Goal: Task Accomplishment & Management: Complete application form

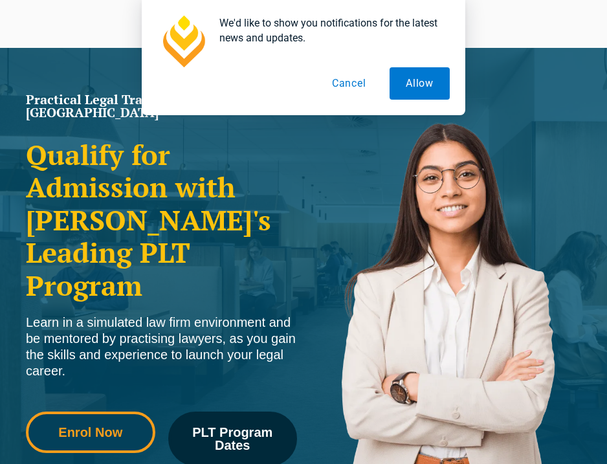
click at [95, 425] on span "Enrol Now" at bounding box center [90, 431] width 64 height 13
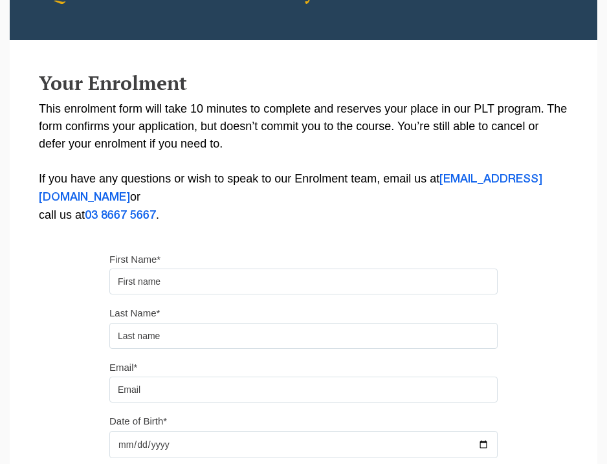
click at [283, 280] on input "First Name*" at bounding box center [303, 281] width 388 height 26
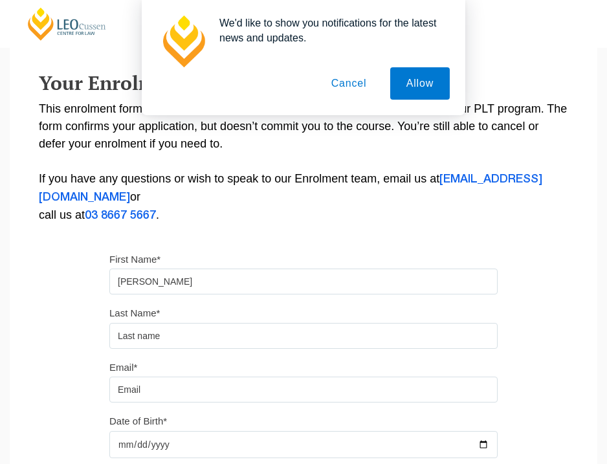
click at [360, 81] on button "Cancel" at bounding box center [349, 83] width 68 height 32
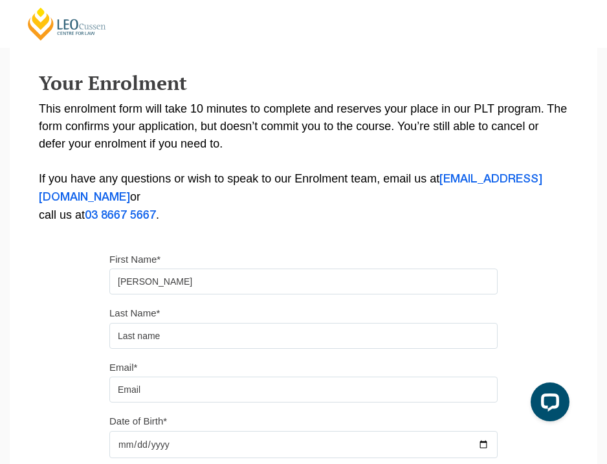
click at [232, 279] on input "aMELIA" at bounding box center [303, 281] width 388 height 26
type input "a"
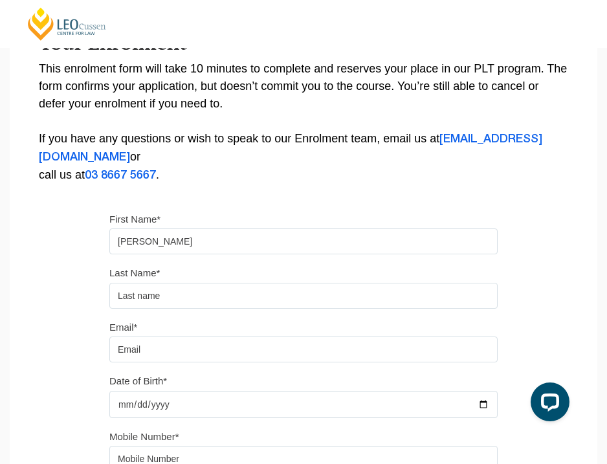
scroll to position [207, 0]
type input "[PERSON_NAME]"
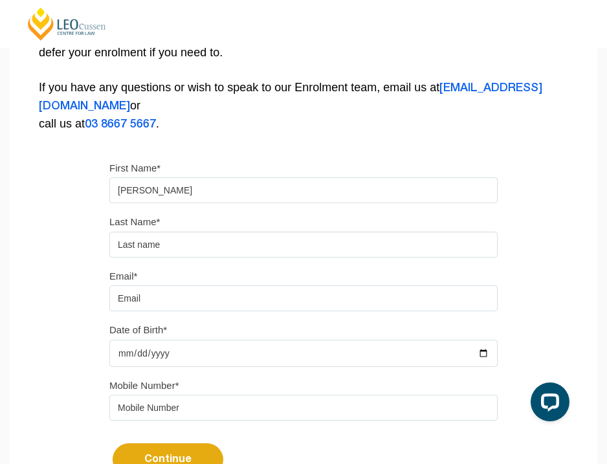
click at [239, 226] on div "Last Name*" at bounding box center [303, 235] width 407 height 45
click at [239, 237] on input "text" at bounding box center [303, 244] width 388 height 26
type input "Daou"
click at [186, 310] on input "Email*" at bounding box center [303, 298] width 388 height 26
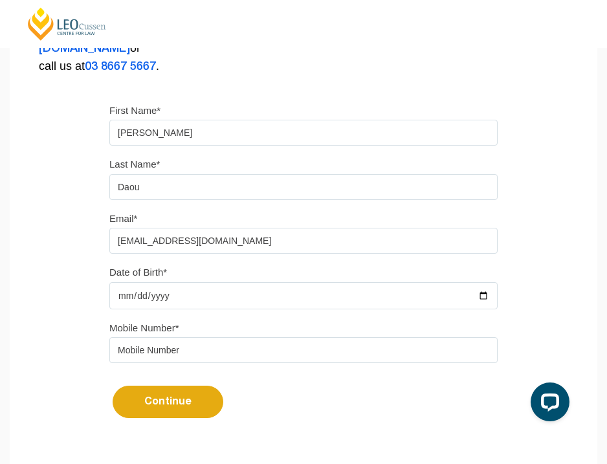
scroll to position [316, 0]
type input "[EMAIL_ADDRESS][DOMAIN_NAME]"
click at [224, 305] on input "Date of Birth*" at bounding box center [303, 294] width 388 height 27
type input "0010-02-03"
click at [138, 299] on input "Date of Birth*" at bounding box center [303, 294] width 388 height 27
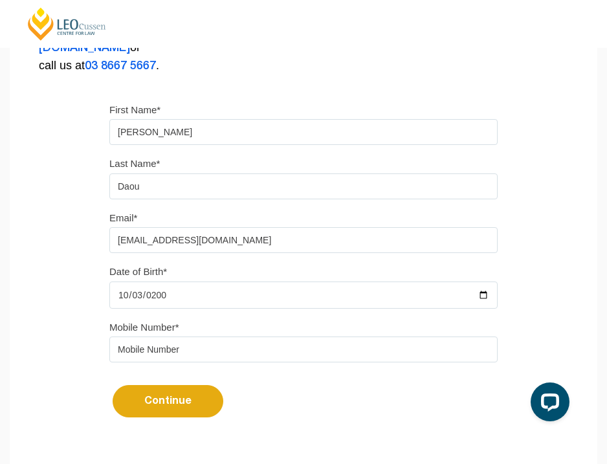
type input "2003-10-03"
click at [200, 362] on input "tel" at bounding box center [303, 349] width 388 height 26
type input "0481593407"
click at [197, 405] on button "Continue" at bounding box center [168, 401] width 111 height 32
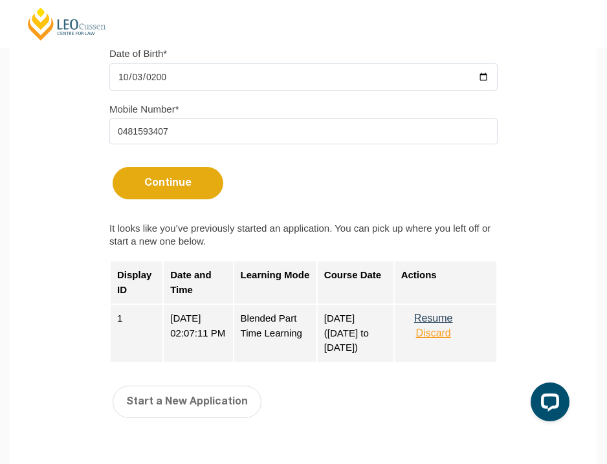
scroll to position [535, 0]
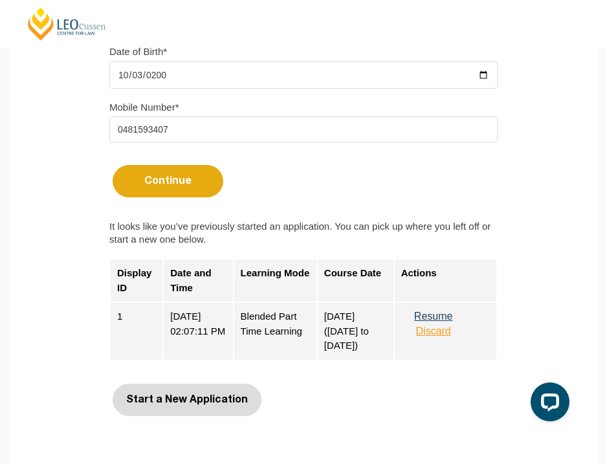
click at [173, 408] on button "Start a New Application" at bounding box center [187, 399] width 149 height 32
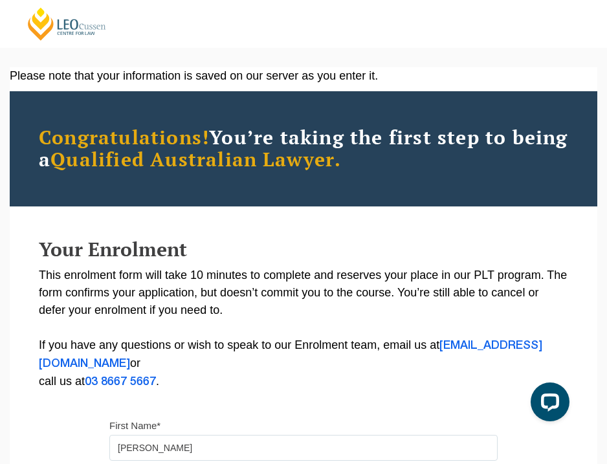
select select
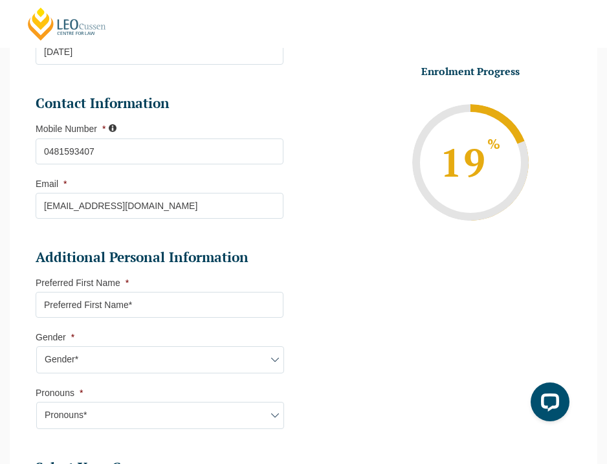
scroll to position [316, 0]
click at [220, 306] on input "Preferred First Name *" at bounding box center [160, 304] width 248 height 26
type input "[PERSON_NAME]"
click at [168, 361] on select "Gender* Male Female Nonbinary Intersex Prefer not to disclose Other" at bounding box center [160, 358] width 248 height 27
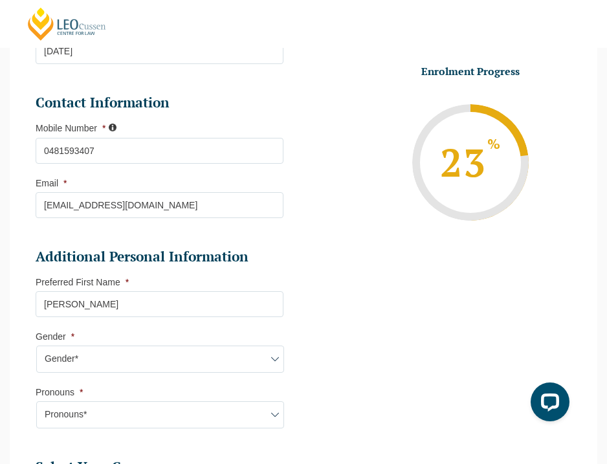
select select "[DEMOGRAPHIC_DATA]"
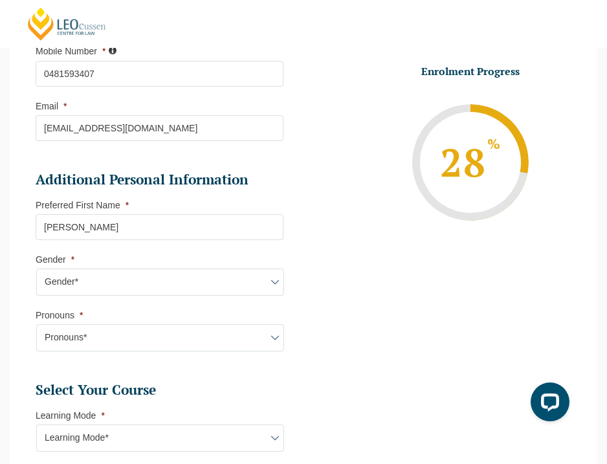
scroll to position [402, 0]
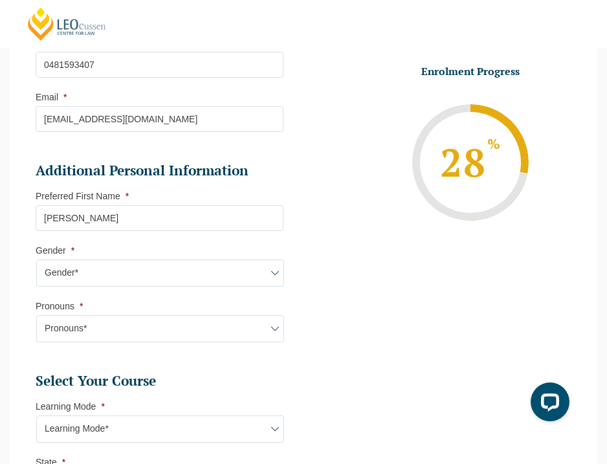
click at [178, 329] on select "Pronouns* She/Her/Hers He/Him/His They/Them/Theirs Other Prefer not to disclose" at bounding box center [160, 328] width 248 height 27
select select "She/Her/Hers"
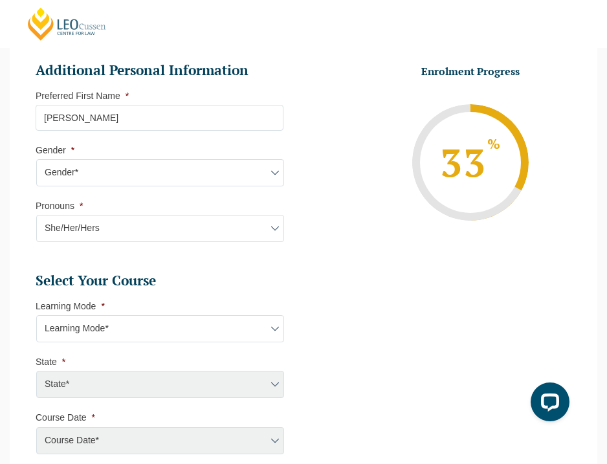
scroll to position [585, 0]
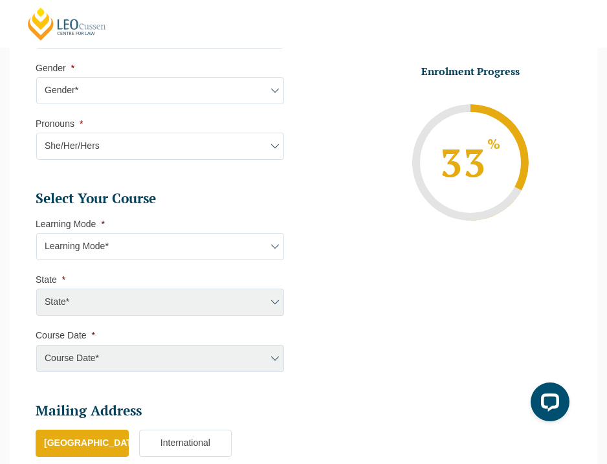
click at [175, 252] on select "Learning Mode* Online Full Time Learning Online Part Time Learning Blended Full…" at bounding box center [160, 246] width 248 height 27
select select "Blended Part Time Learning"
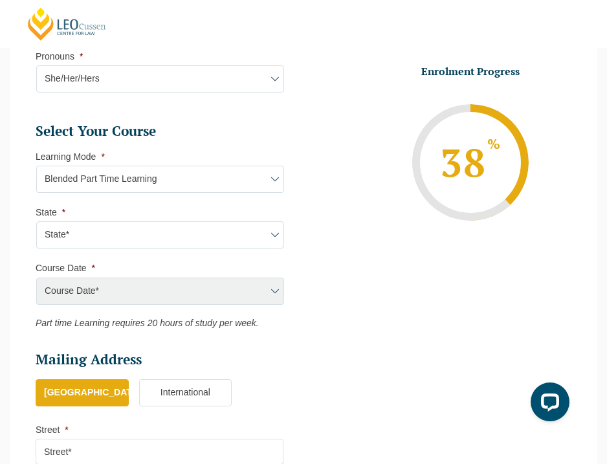
scroll to position [694, 0]
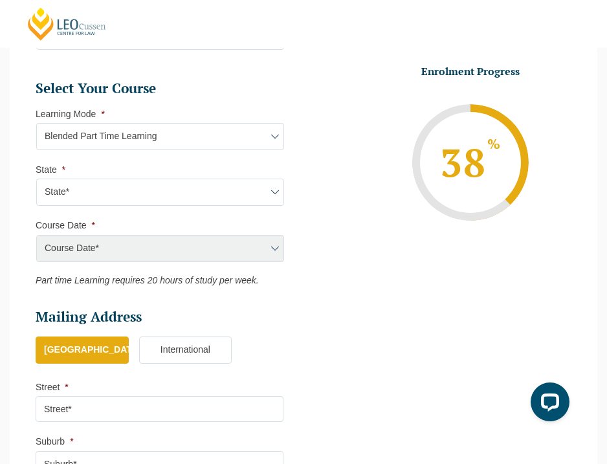
click at [181, 193] on select "State* ACT/NSW QLD VIC WA" at bounding box center [160, 191] width 248 height 27
select select "VIC"
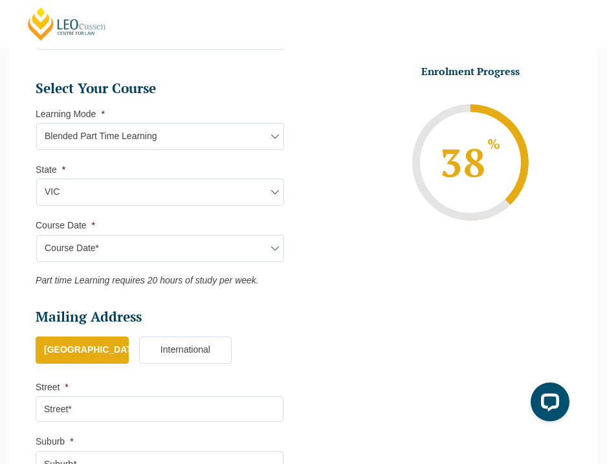
click at [171, 245] on select "Course Date* September 2025 (08-Sep-2025 to 17-Apr-2026) January 2026 (27-Jan-2…" at bounding box center [160, 248] width 248 height 27
select select "[DATE] ([DATE] to [DATE])"
type input "Intake [DATE] PT"
type input "Practical Legal Training ([GEOGRAPHIC_DATA])"
select select "[PERSON_NAME] (JAN) 2026 Part Time Blended"
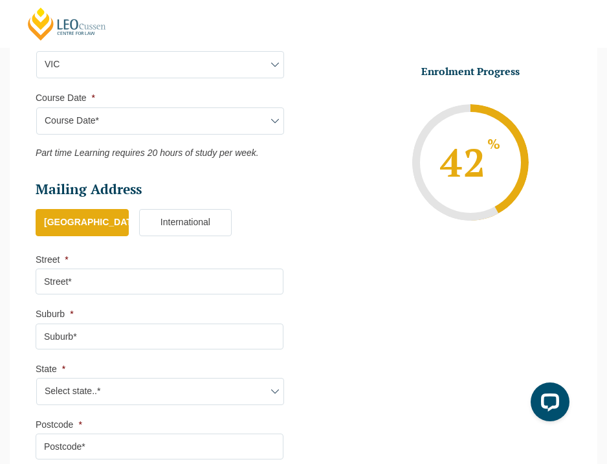
scroll to position [823, 0]
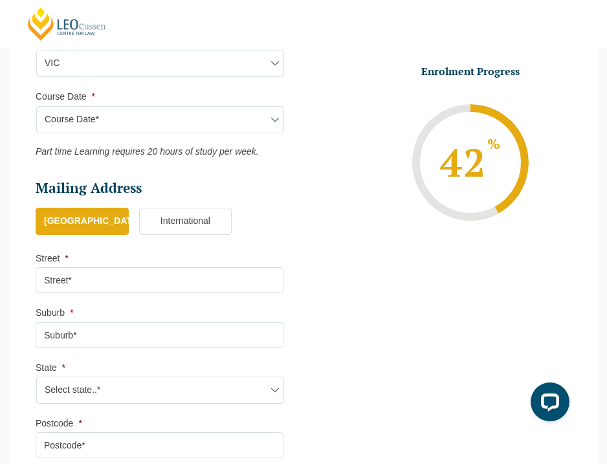
click at [162, 274] on input "Street *" at bounding box center [160, 280] width 248 height 26
click at [124, 339] on input "Suburb *" at bounding box center [160, 335] width 248 height 26
click at [138, 281] on input "57 Kingston Road Heatherton" at bounding box center [160, 280] width 248 height 26
type input "[STREET_ADDRESS]"
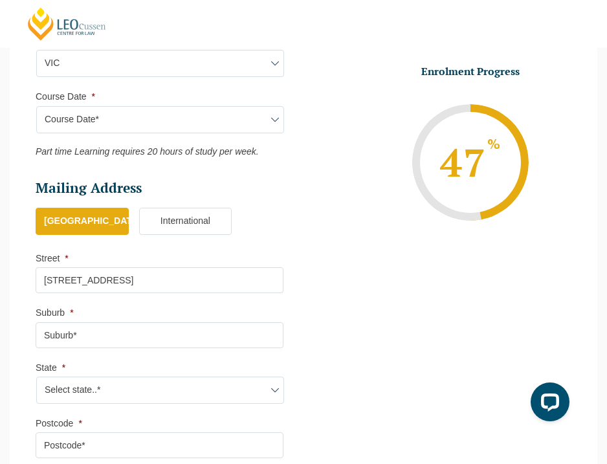
click at [124, 340] on input "Suburb *" at bounding box center [160, 335] width 248 height 26
type input "h"
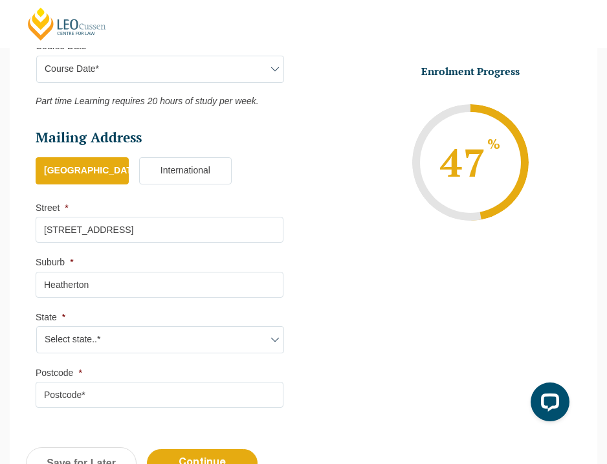
scroll to position [894, 0]
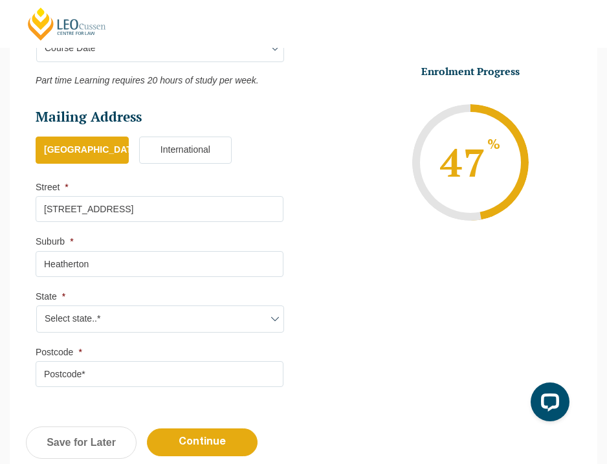
type input "Heatherton"
click at [142, 329] on select "Select state..* VIC WA QLD SA NSW NT ACT TAS" at bounding box center [160, 318] width 248 height 27
select select "VIC"
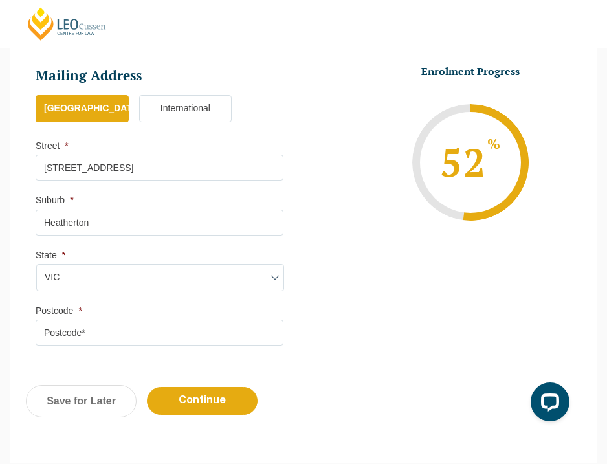
scroll to position [951, 0]
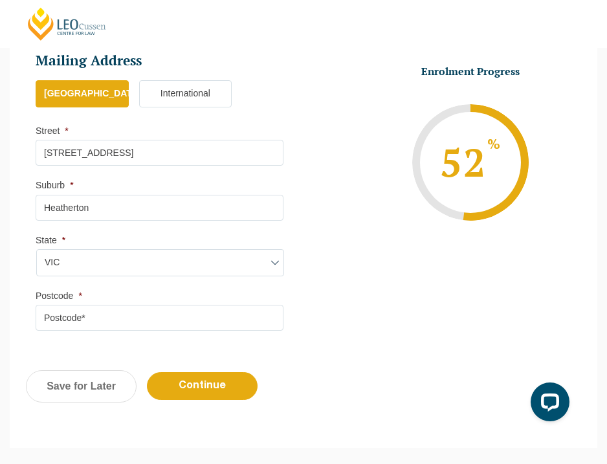
click at [138, 330] on input "Postcode *" at bounding box center [160, 318] width 248 height 26
type input "3202"
click at [185, 376] on div "Previous Continue Save for Later" at bounding box center [303, 392] width 587 height 71
click at [182, 389] on input "Continue" at bounding box center [202, 386] width 111 height 28
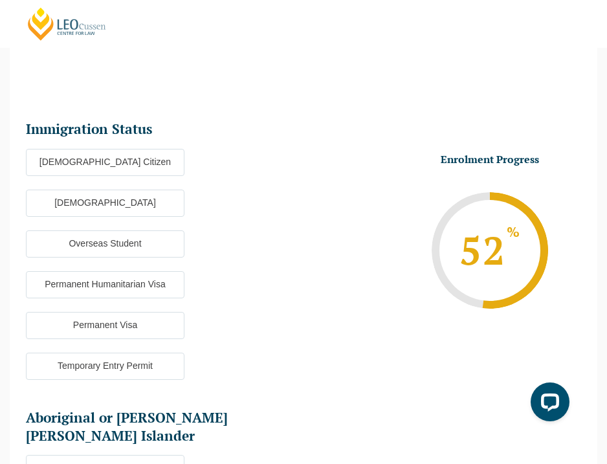
scroll to position [71, 0]
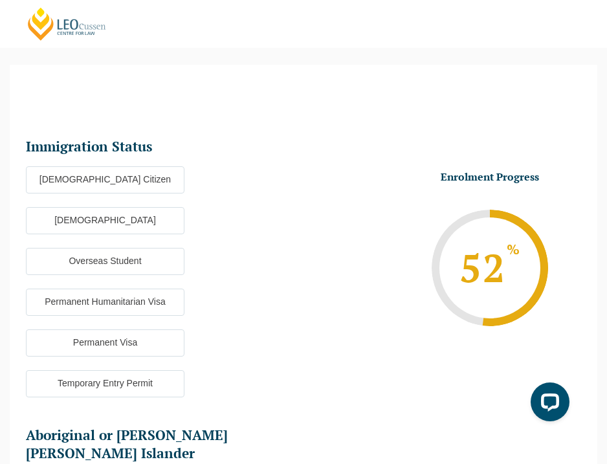
click at [156, 186] on label "[DEMOGRAPHIC_DATA] Citizen" at bounding box center [105, 179] width 158 height 27
click at [0, 0] on input "[DEMOGRAPHIC_DATA] Citizen" at bounding box center [0, 0] width 0 height 0
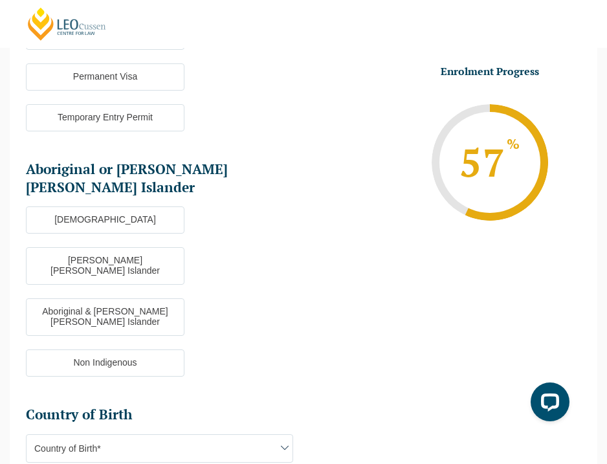
scroll to position [347, 0]
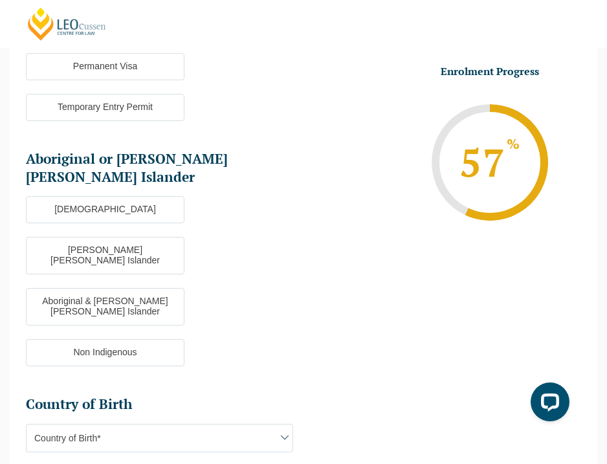
click at [160, 339] on label "Non Indigenous" at bounding box center [105, 352] width 158 height 27
click at [0, 0] on input "Non Indigenous" at bounding box center [0, 0] width 0 height 0
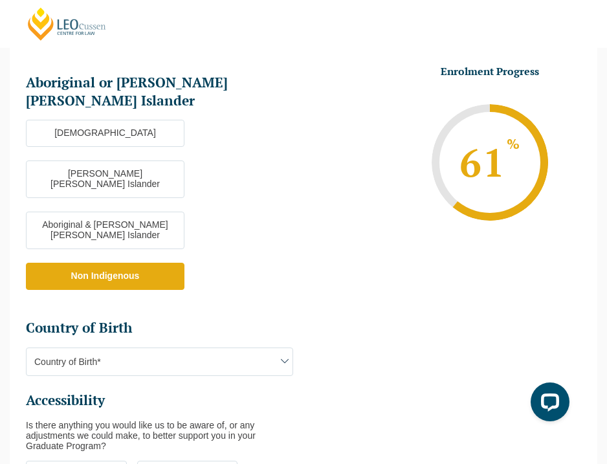
scroll to position [482, 0]
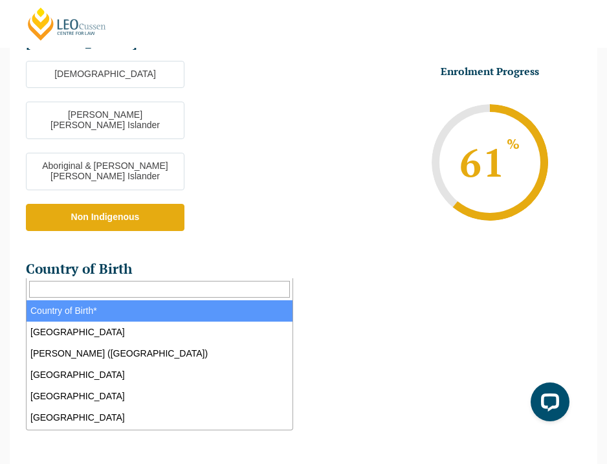
click at [172, 289] on span "Country of Birth*" at bounding box center [160, 302] width 266 height 27
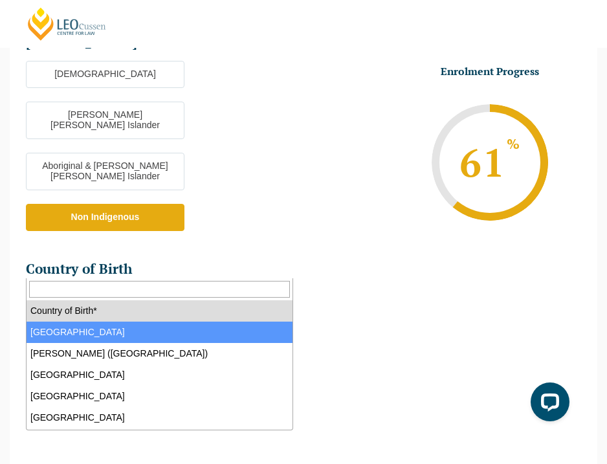
select select "Australia 1101"
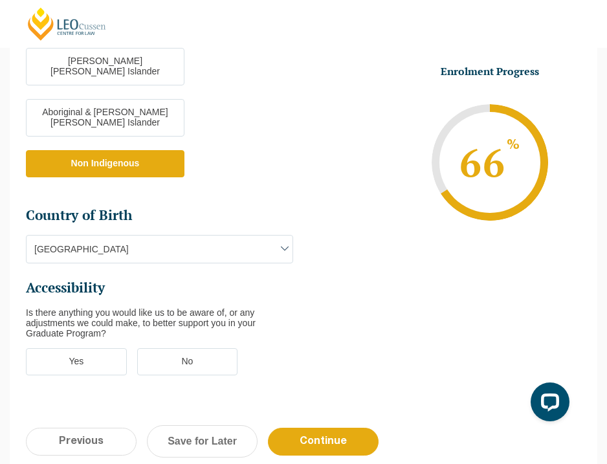
scroll to position [539, 0]
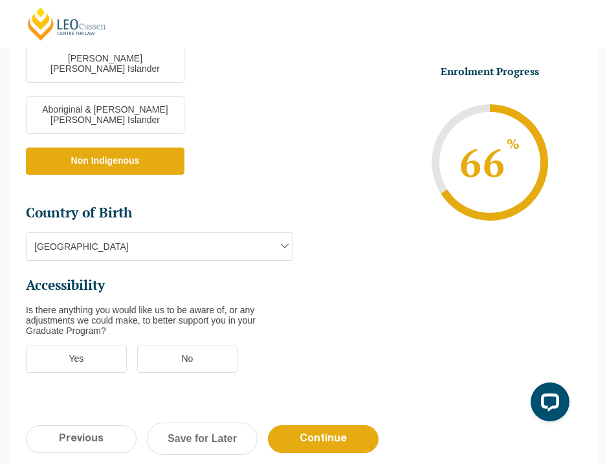
click at [166, 345] on label "No" at bounding box center [187, 358] width 101 height 27
click at [0, 0] on input "No" at bounding box center [0, 0] width 0 height 0
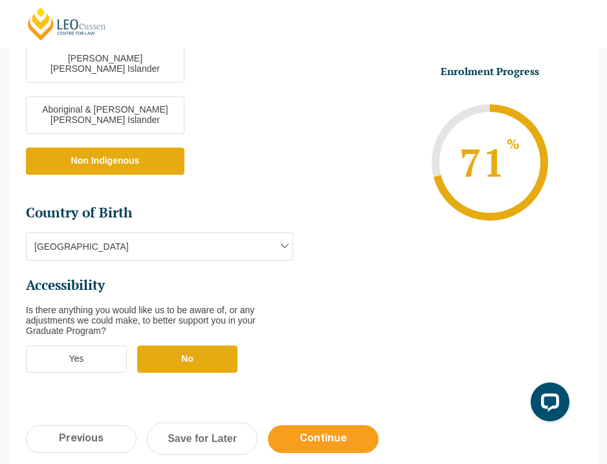
click at [312, 425] on input "Continue" at bounding box center [323, 439] width 111 height 28
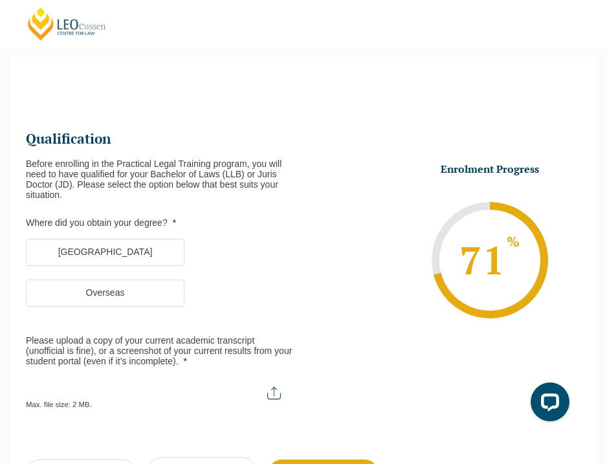
scroll to position [71, 0]
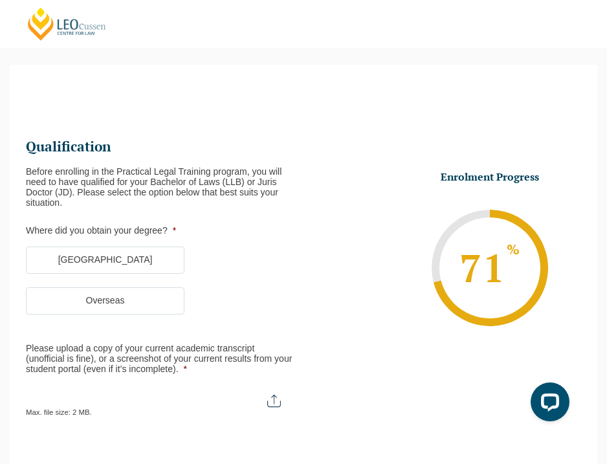
click at [138, 255] on label "[GEOGRAPHIC_DATA]" at bounding box center [105, 259] width 158 height 27
click at [0, 0] on input "[GEOGRAPHIC_DATA]" at bounding box center [0, 0] width 0 height 0
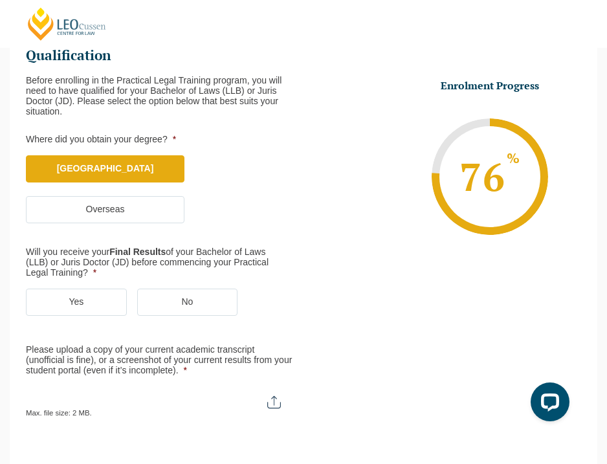
scroll to position [164, 0]
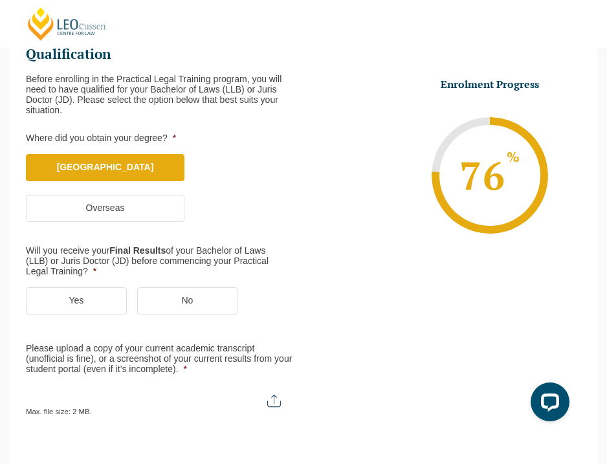
click at [108, 296] on label "Yes" at bounding box center [76, 300] width 101 height 27
click at [0, 0] on input "Yes" at bounding box center [0, 0] width 0 height 0
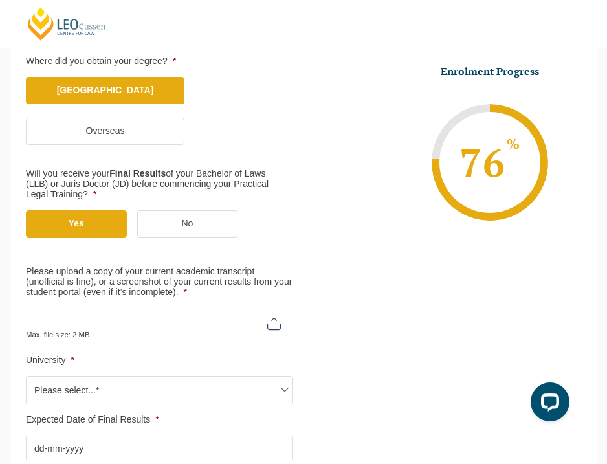
scroll to position [251, 0]
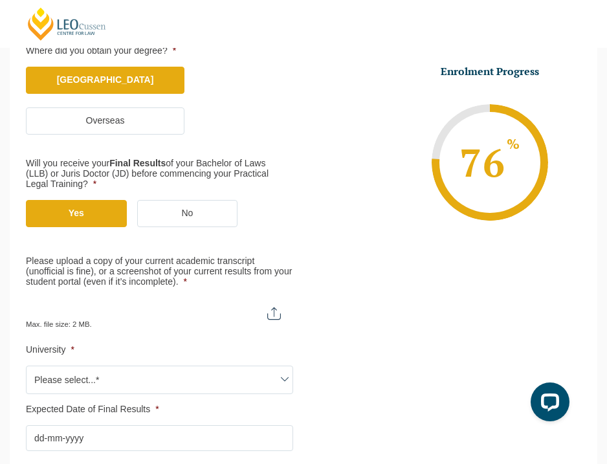
click at [272, 313] on input "Please upload a copy of your current academic transcript (unofficial is fine), …" at bounding box center [159, 308] width 267 height 22
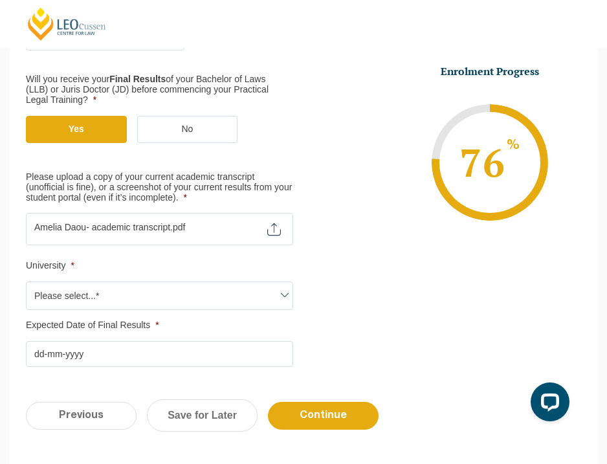
scroll to position [334, 0]
click at [261, 297] on span "Please select...*" at bounding box center [160, 296] width 266 height 27
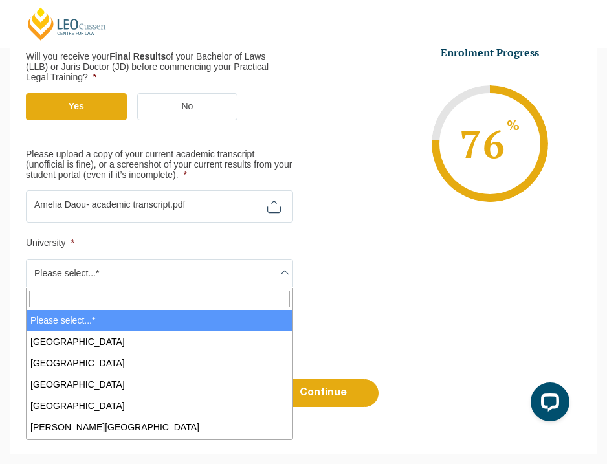
scroll to position [360, 0]
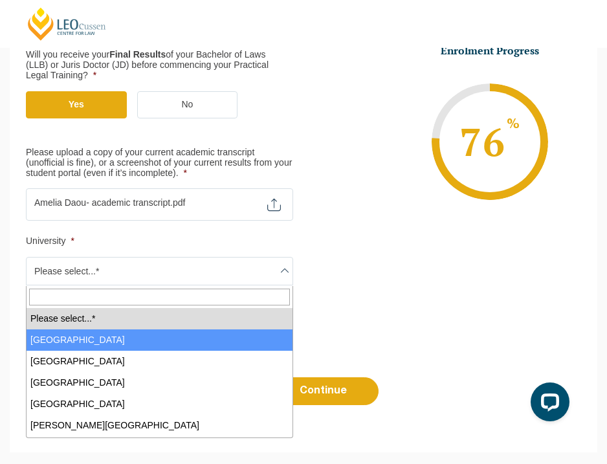
click at [299, 218] on li "Upload your latest result * Max. file size: 2 MB." at bounding box center [164, 204] width 277 height 32
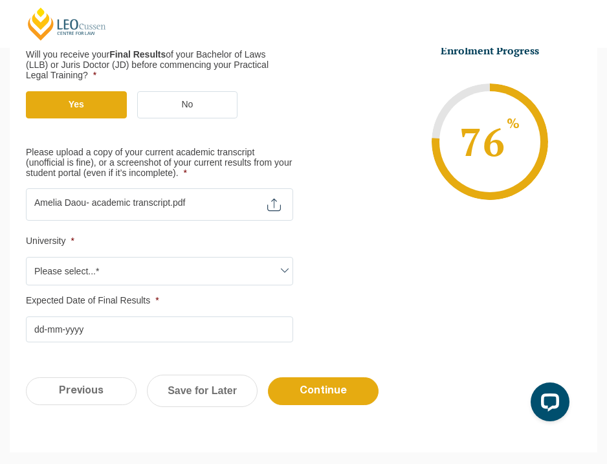
click at [190, 203] on input "Please upload a copy of your current academic transcript (unofficial is fine), …" at bounding box center [159, 199] width 267 height 22
type input "C:\fakepath\Academic Transcript.pdf"
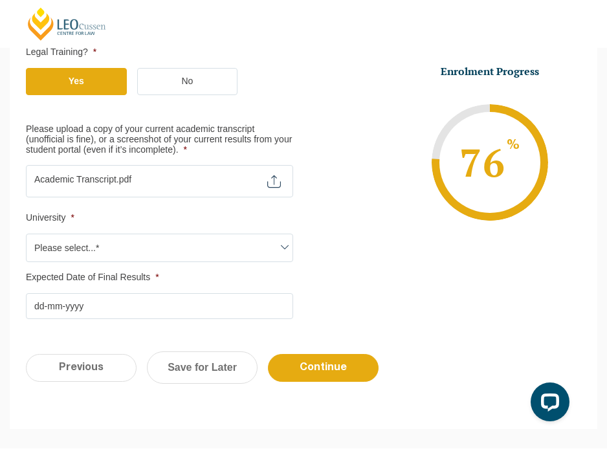
scroll to position [385, 0]
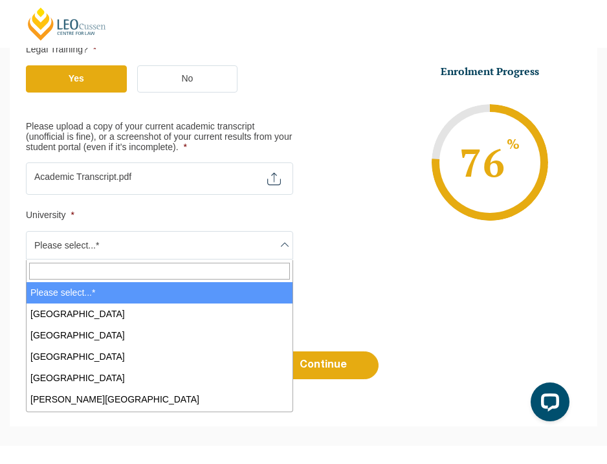
click at [238, 245] on span "Please select...*" at bounding box center [160, 244] width 266 height 27
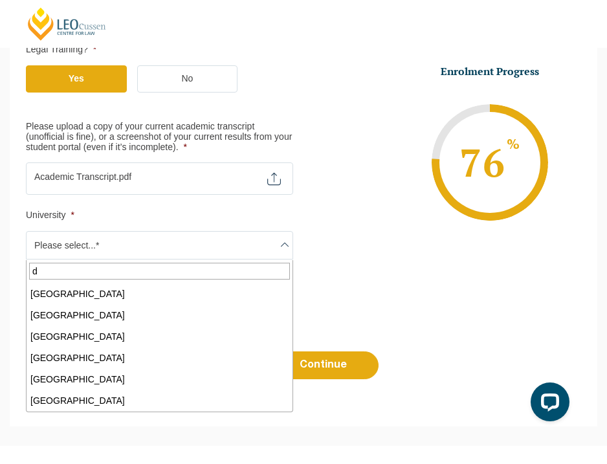
scroll to position [0, 0]
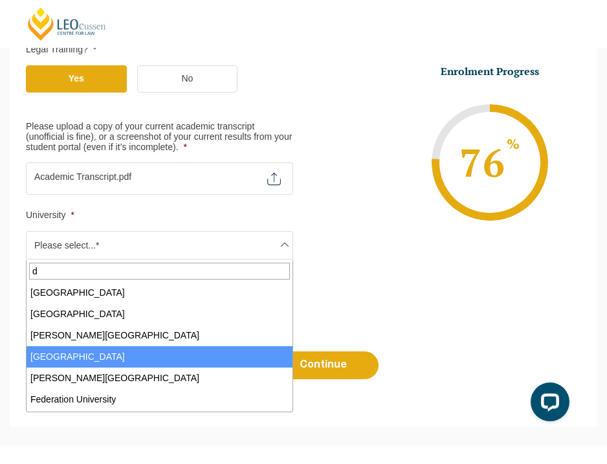
type input "d"
select select "[GEOGRAPHIC_DATA]"
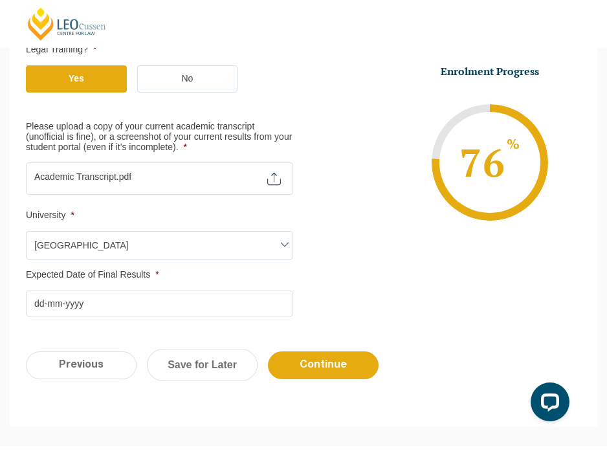
click at [203, 303] on input "Expected Date of Final Results *" at bounding box center [159, 303] width 267 height 26
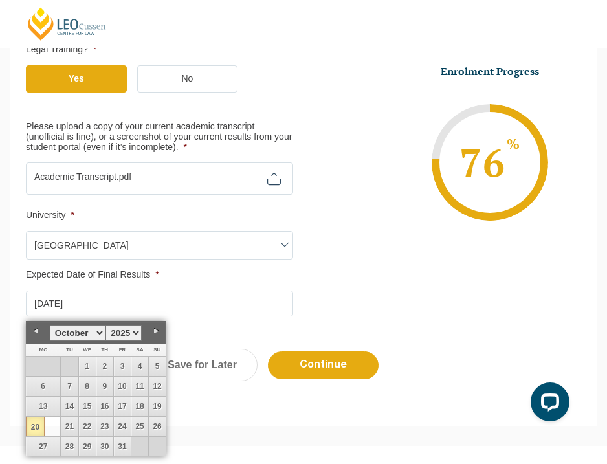
type input "[DATE]"
click at [374, 277] on ul "Qualification Before enrolling in the Practical Legal Training program, you wil…" at bounding box center [303, 69] width 555 height 495
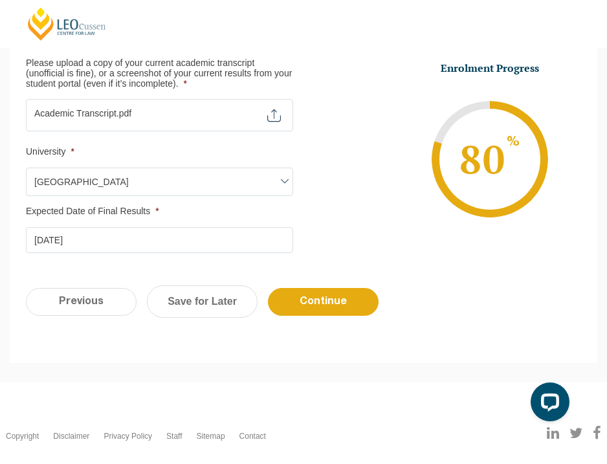
scroll to position [449, 0]
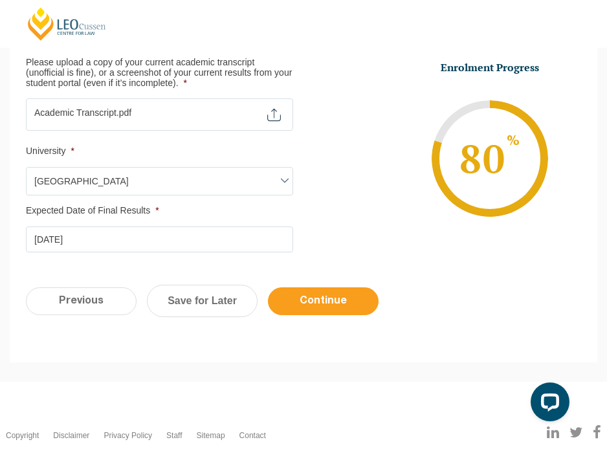
click at [323, 303] on input "Continue" at bounding box center [323, 301] width 111 height 28
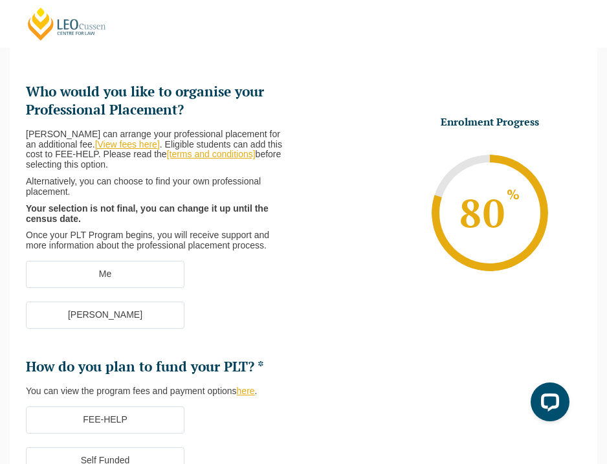
scroll to position [127, 0]
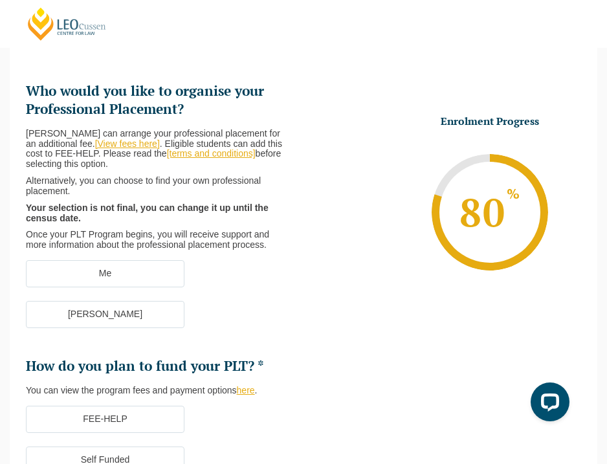
click at [154, 263] on label "Me" at bounding box center [105, 273] width 158 height 27
click at [0, 0] on input "Me" at bounding box center [0, 0] width 0 height 0
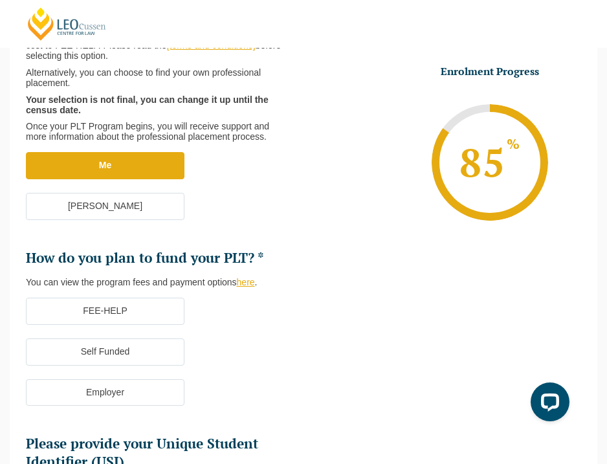
scroll to position [240, 0]
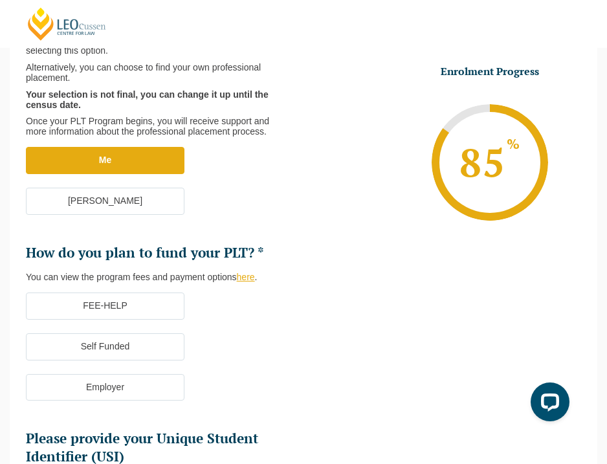
click at [169, 296] on label "FEE-HELP" at bounding box center [105, 305] width 158 height 27
click at [0, 0] on input "FEE-HELP" at bounding box center [0, 0] width 0 height 0
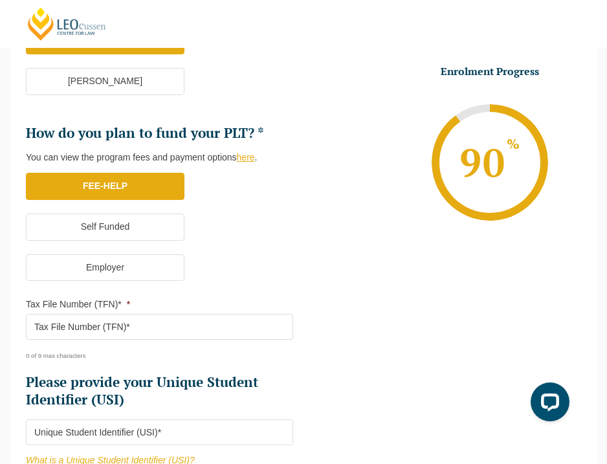
scroll to position [365, 0]
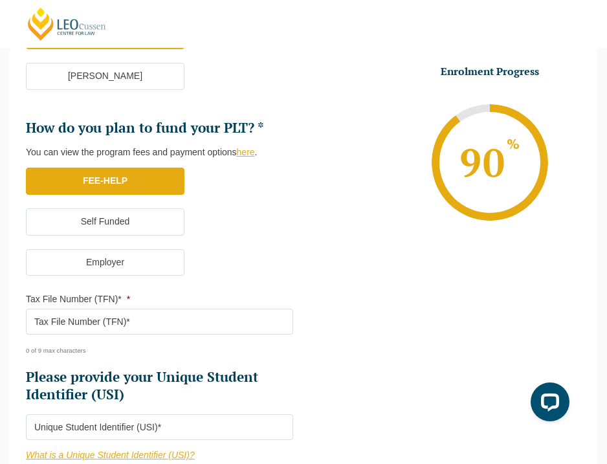
click at [231, 328] on input "Tax File Number (TFN)* *" at bounding box center [159, 321] width 267 height 26
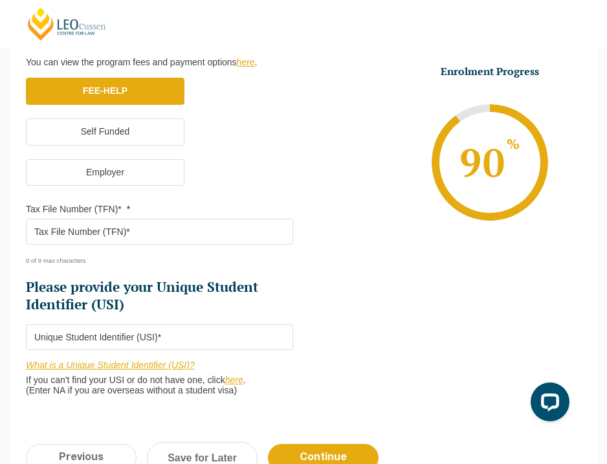
scroll to position [455, 0]
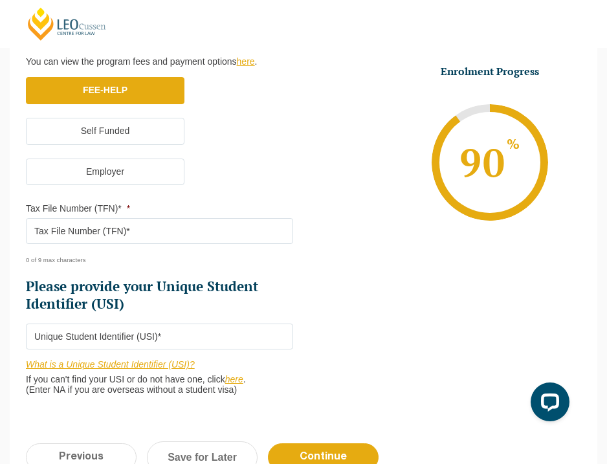
click at [101, 237] on input "Tax File Number (TFN)* *" at bounding box center [159, 231] width 267 height 26
type input "465166906"
click at [155, 339] on input "Please provide your Unique Student Identifier (USI) *" at bounding box center [159, 336] width 267 height 26
click at [243, 380] on link "here" at bounding box center [234, 379] width 18 height 10
click at [178, 339] on input "Please provide your Unique Student Identifier (USI) *" at bounding box center [159, 336] width 267 height 26
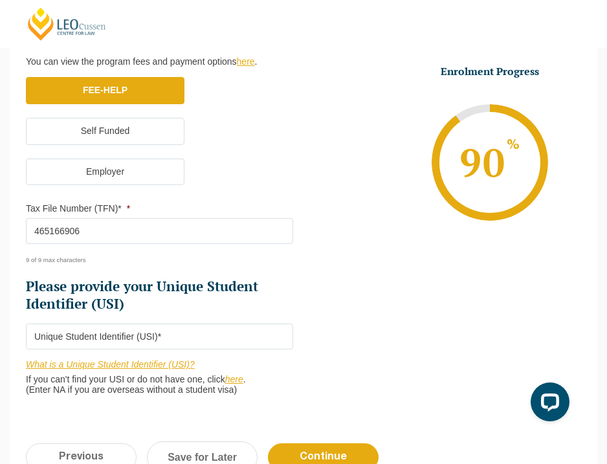
paste input "73EZS4DRKV"
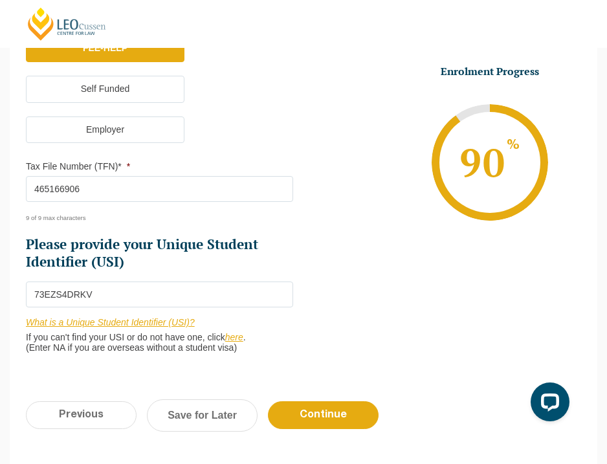
scroll to position [499, 0]
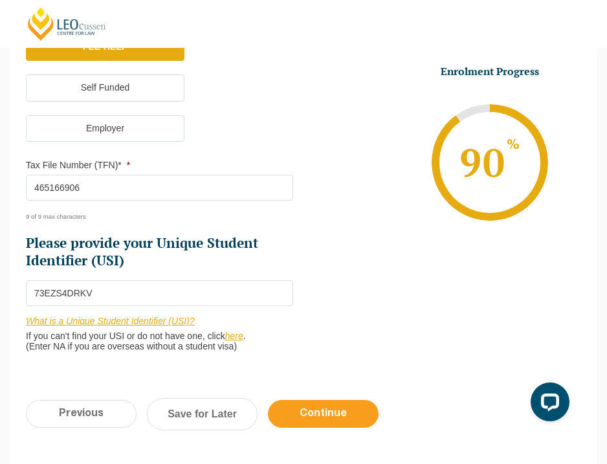
type input "73EZS4DRKV"
click at [334, 408] on input "Continue" at bounding box center [323, 414] width 111 height 28
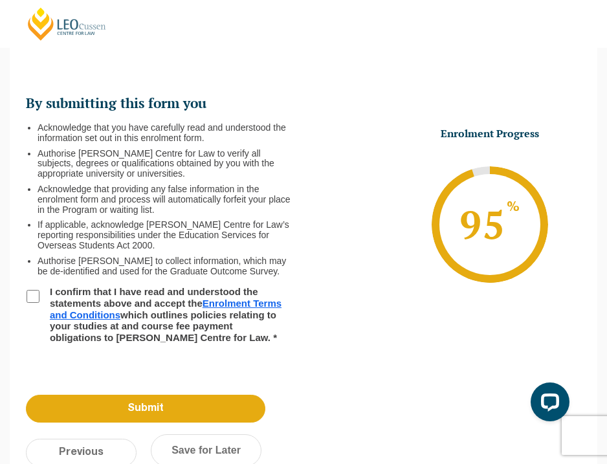
scroll to position [71, 0]
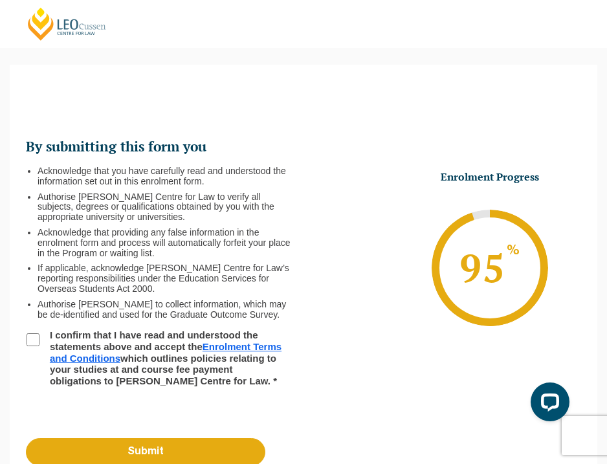
click at [27, 335] on input "I confirm that I have read and understood the statements above and accept the E…" at bounding box center [33, 339] width 13 height 13
checkbox input "true"
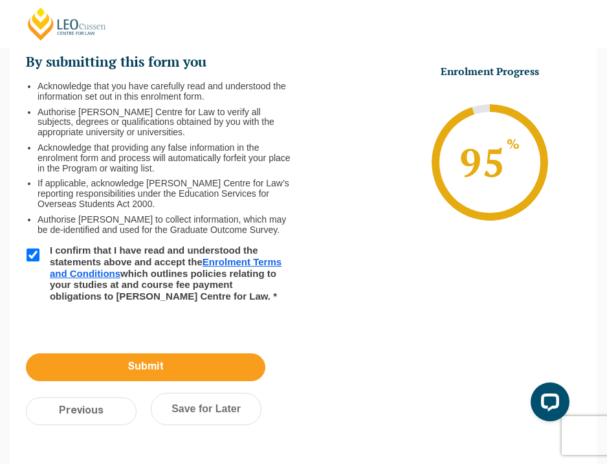
scroll to position [146, 0]
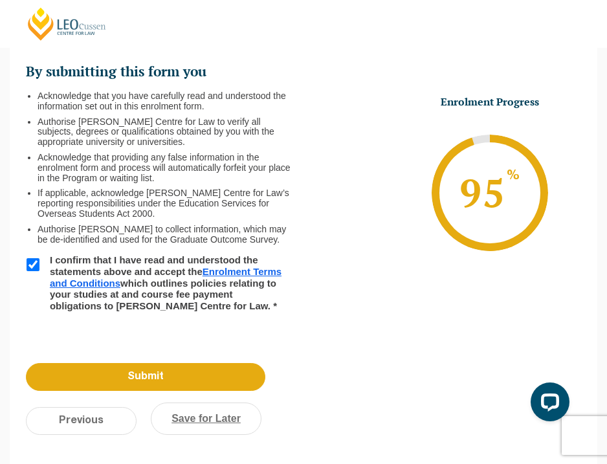
click at [191, 416] on link "Save for Later" at bounding box center [206, 418] width 111 height 32
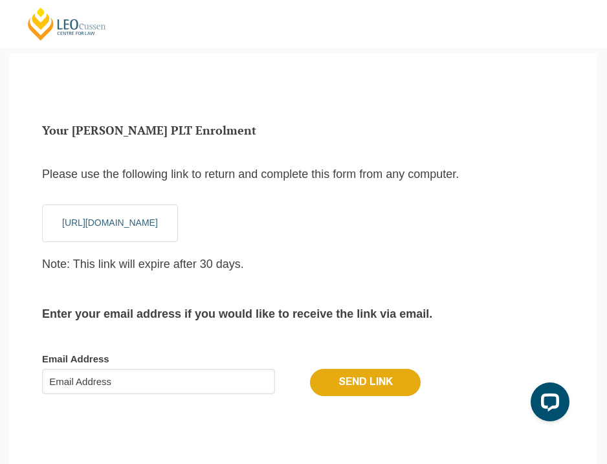
scroll to position [3, 0]
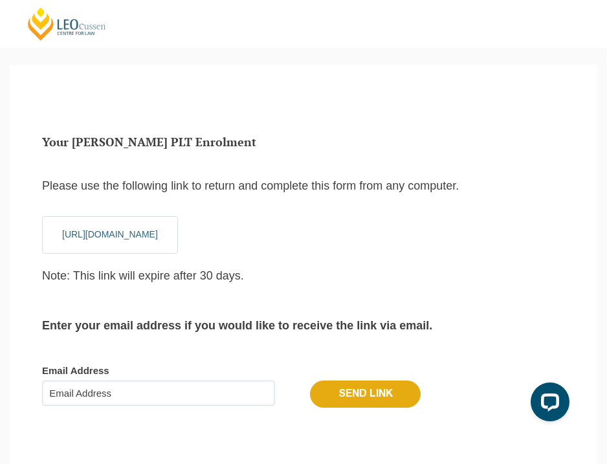
click at [206, 401] on input "Email Address" at bounding box center [158, 393] width 233 height 26
